Goal: Information Seeking & Learning: Learn about a topic

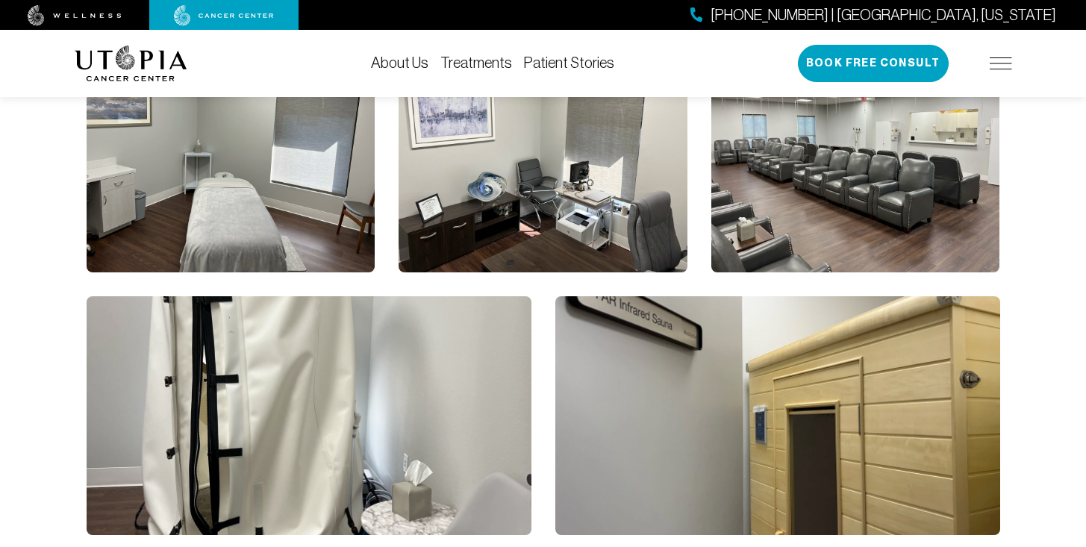
scroll to position [1631, 0]
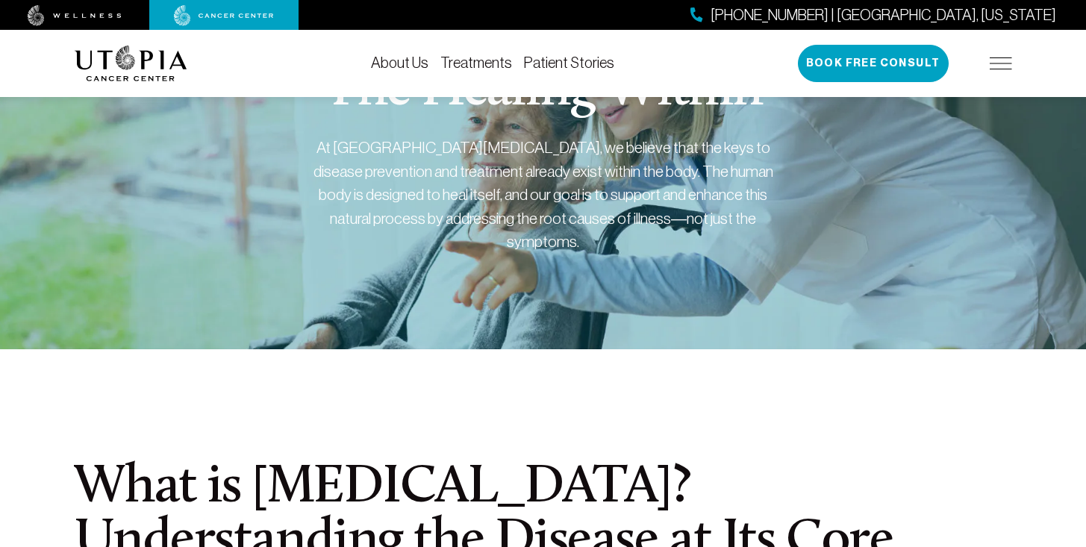
scroll to position [69, 0]
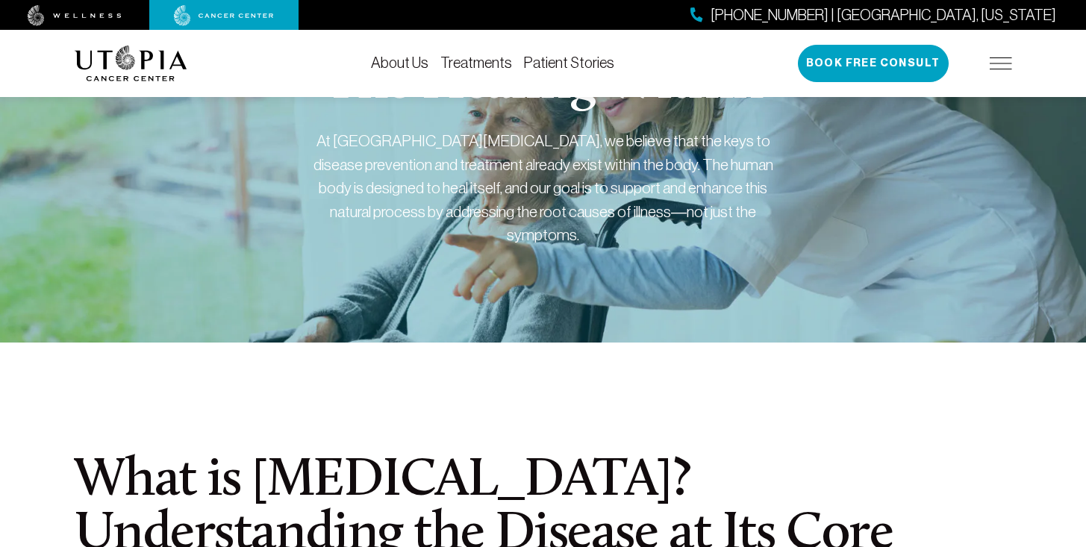
click at [440, 63] on link "Treatments" at bounding box center [476, 62] width 72 height 16
